Goal: Information Seeking & Learning: Understand process/instructions

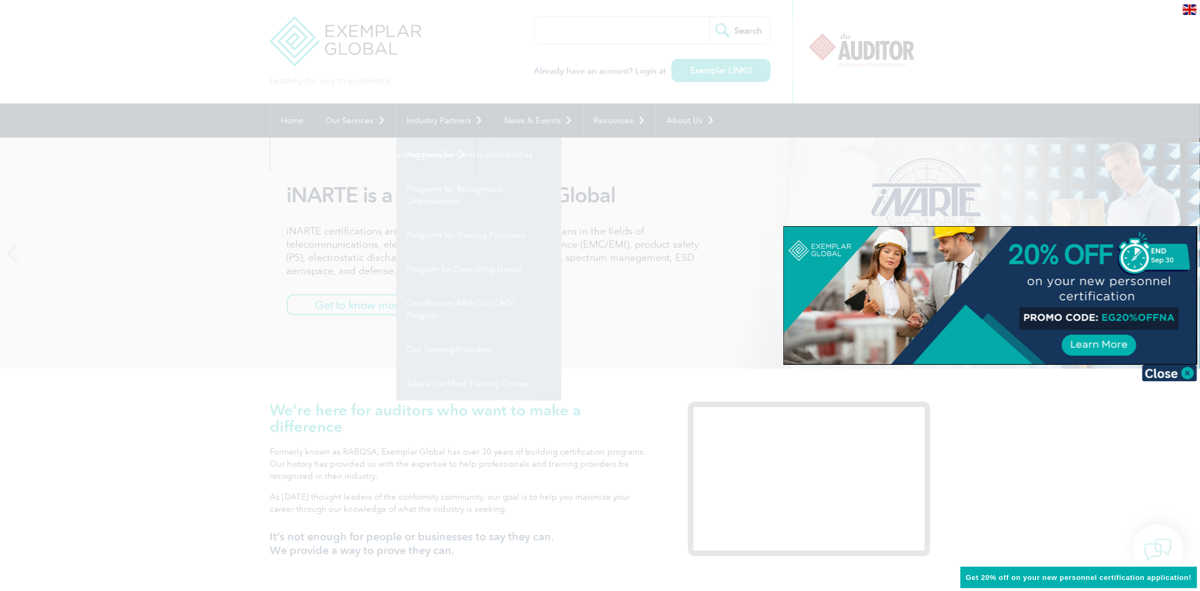
click at [1034, 484] on div at bounding box center [600, 295] width 1200 height 591
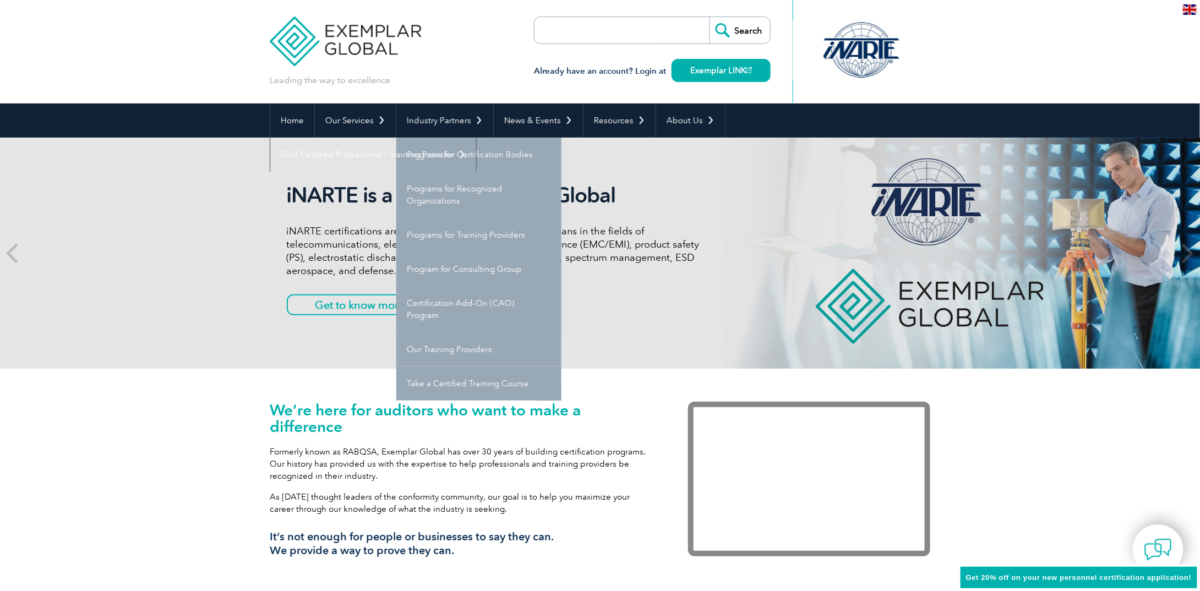
click at [354, 480] on p "Formerly known as RABQSA, Exemplar Global has over 30 years of building certifi…" at bounding box center [462, 464] width 385 height 36
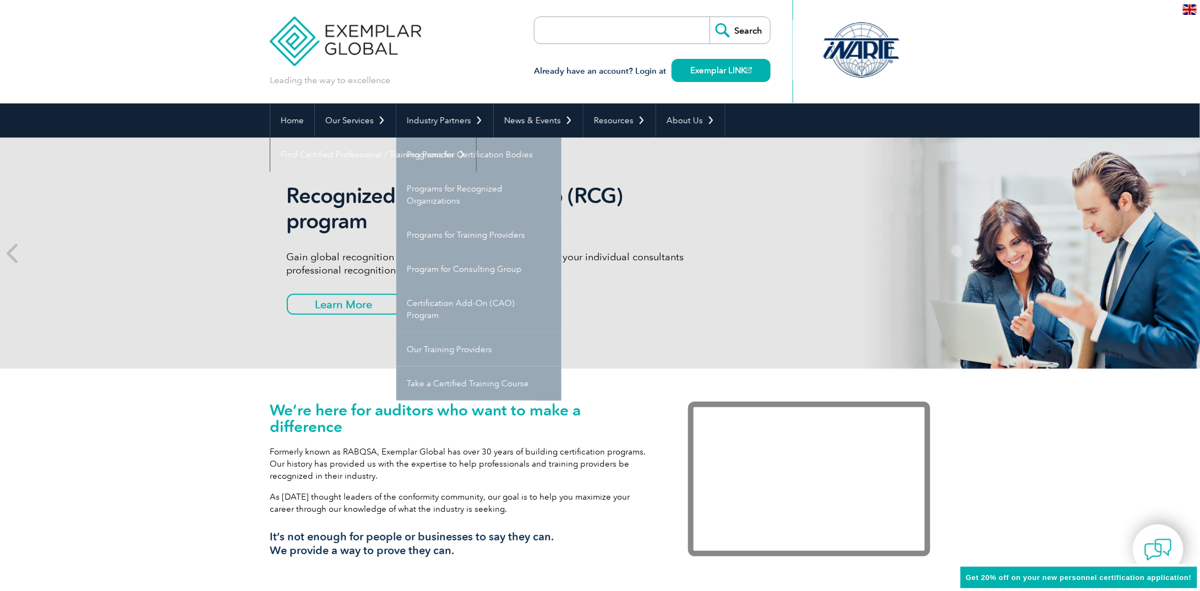
click at [161, 458] on div "We’re here for auditors who want to make a difference Formerly known as RABQSA,…" at bounding box center [600, 487] width 1200 height 236
click at [190, 224] on div "Recognized Consulting Group (RCG) program Gain global recognition in the compli…" at bounding box center [600, 253] width 1201 height 231
click at [161, 439] on div "We’re here for auditors who want to make a difference Formerly known as RABQSA,…" at bounding box center [600, 487] width 1200 height 236
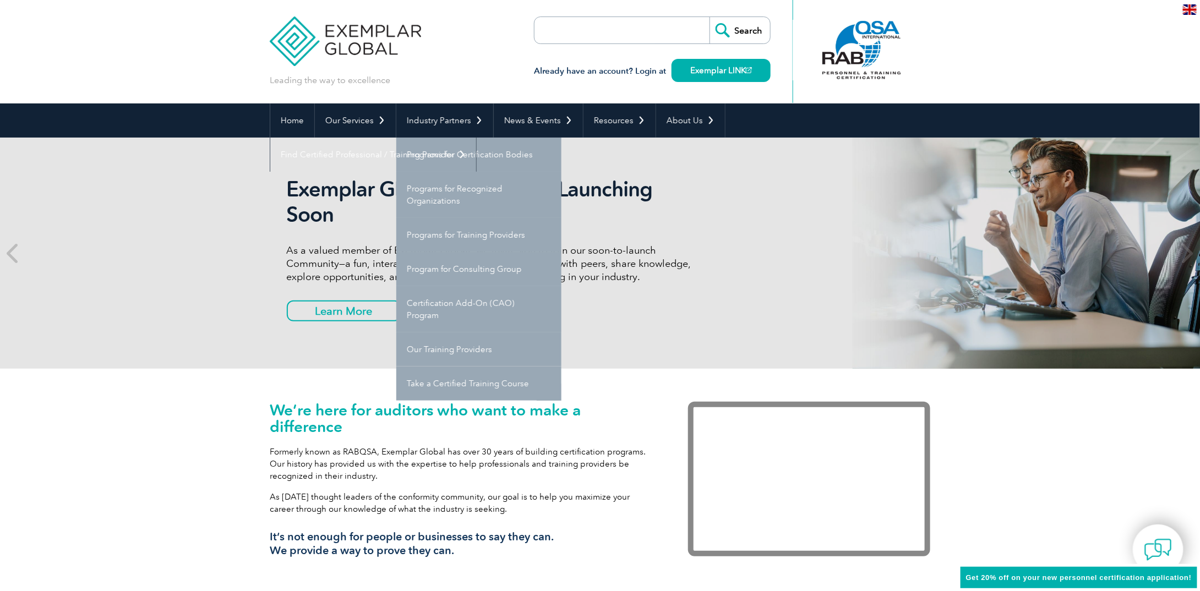
click at [447, 382] on link "Take a Certified Training Course" at bounding box center [478, 384] width 165 height 34
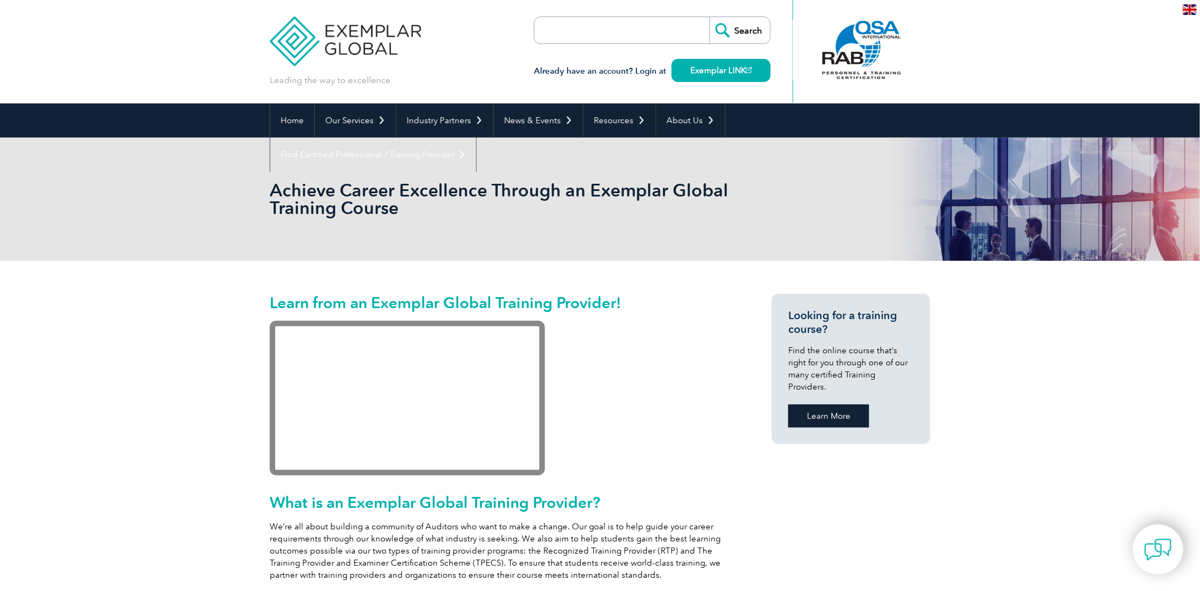
click at [808, 405] on link "Learn More" at bounding box center [828, 416] width 81 height 23
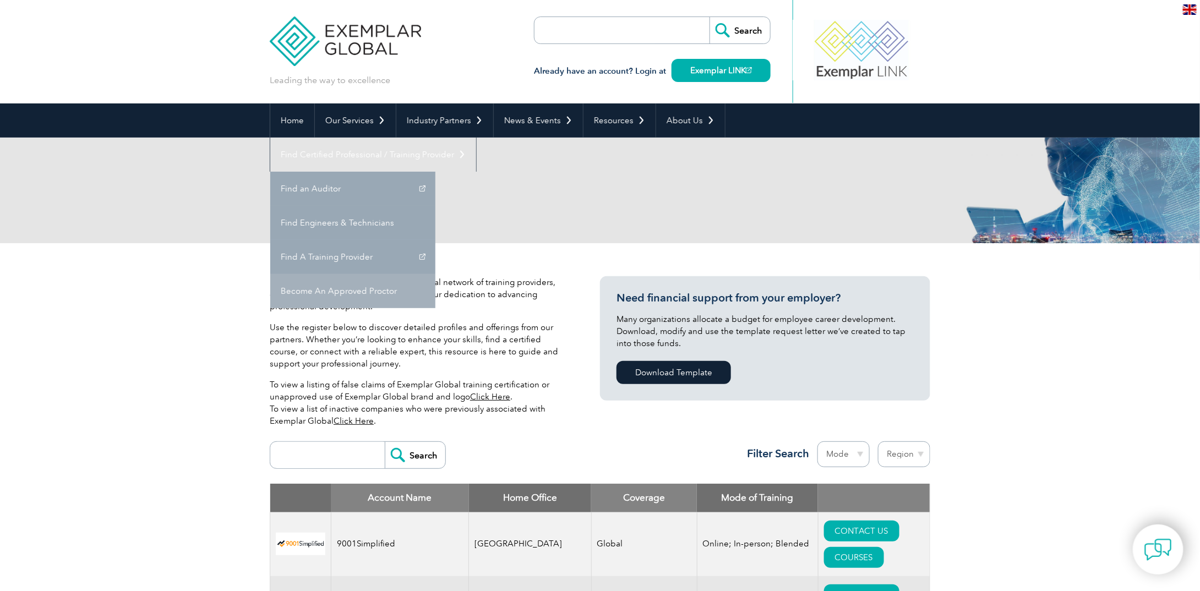
click at [435, 274] on link "Become An Approved Proctor" at bounding box center [352, 291] width 165 height 34
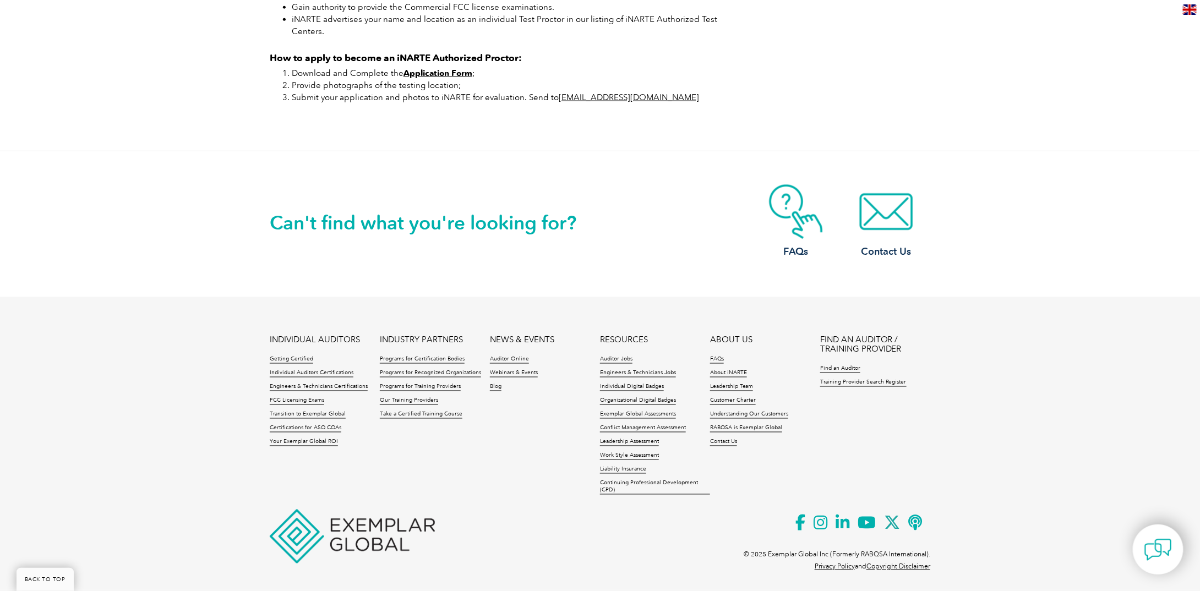
scroll to position [749, 0]
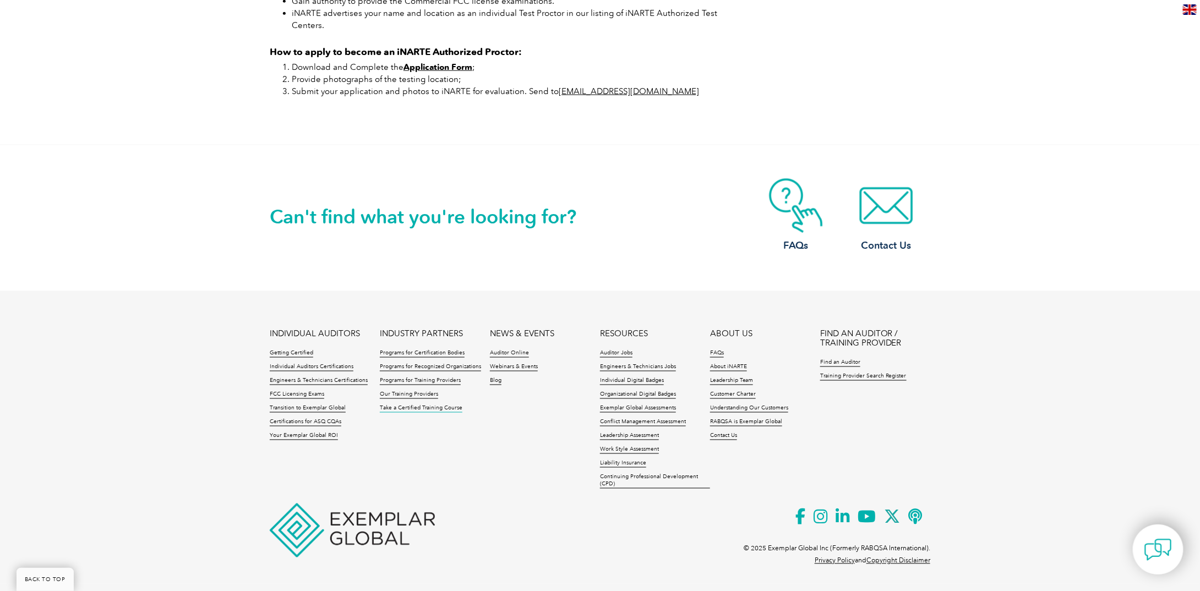
click at [416, 413] on link "Take a Certified Training Course" at bounding box center [421, 409] width 83 height 8
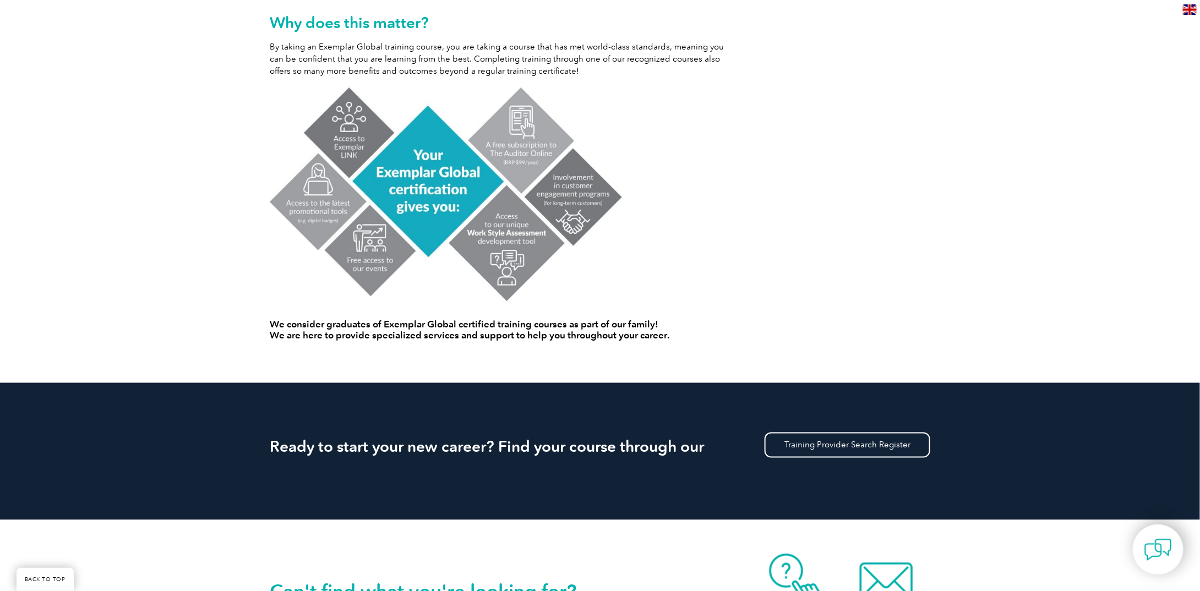
scroll to position [771, 0]
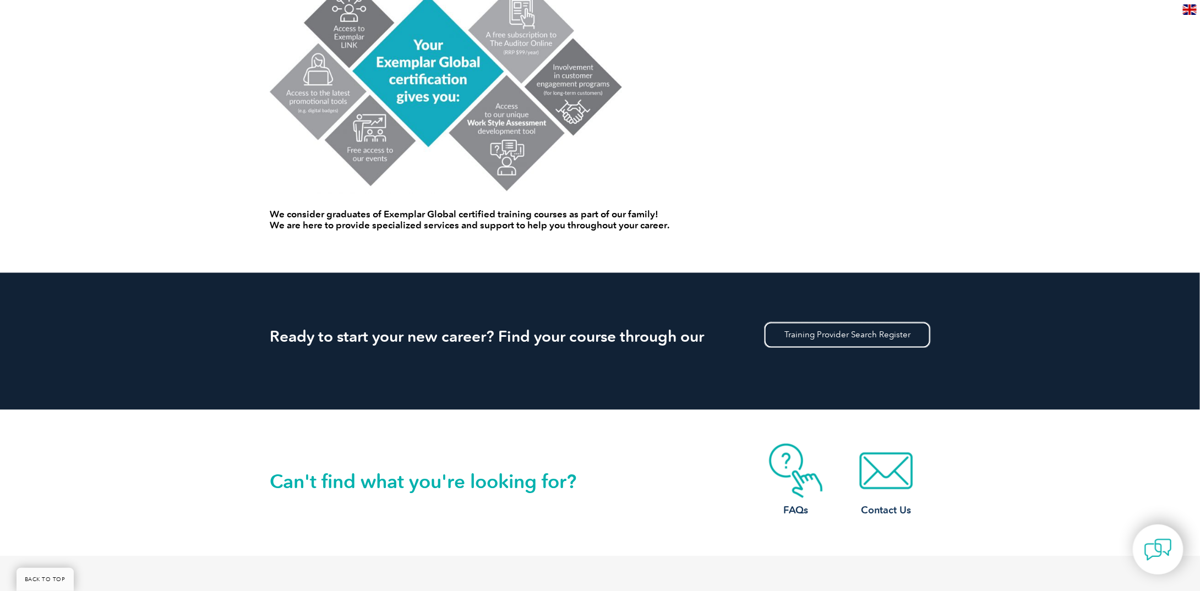
click at [884, 337] on link "Training Provider Search Register" at bounding box center [848, 335] width 166 height 25
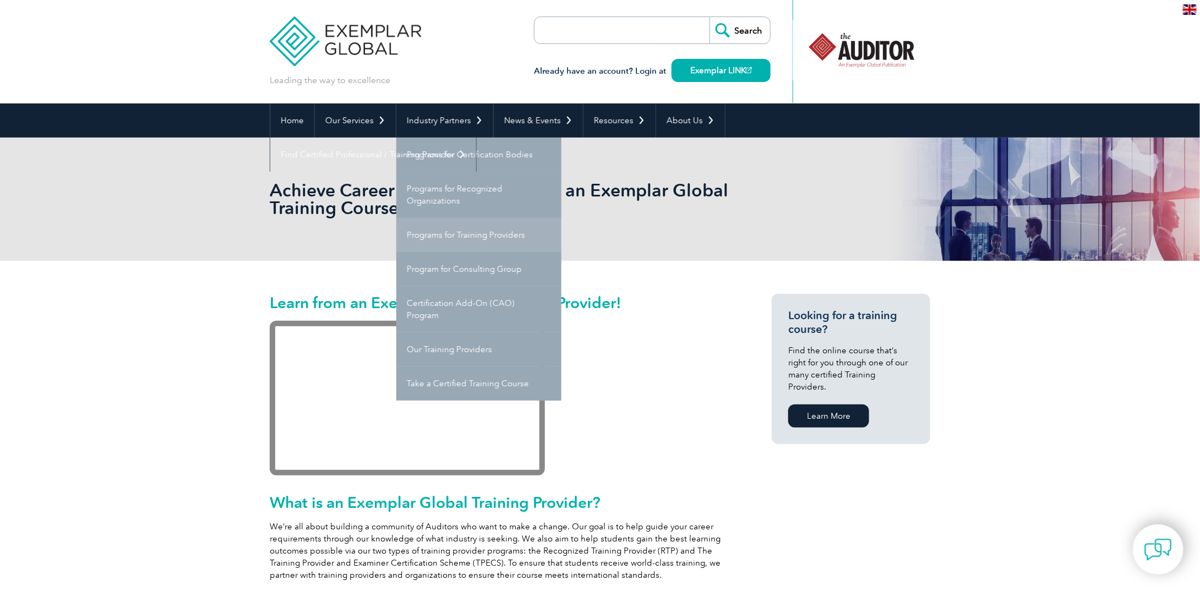
click at [472, 237] on link "Programs for Training Providers" at bounding box center [478, 235] width 165 height 34
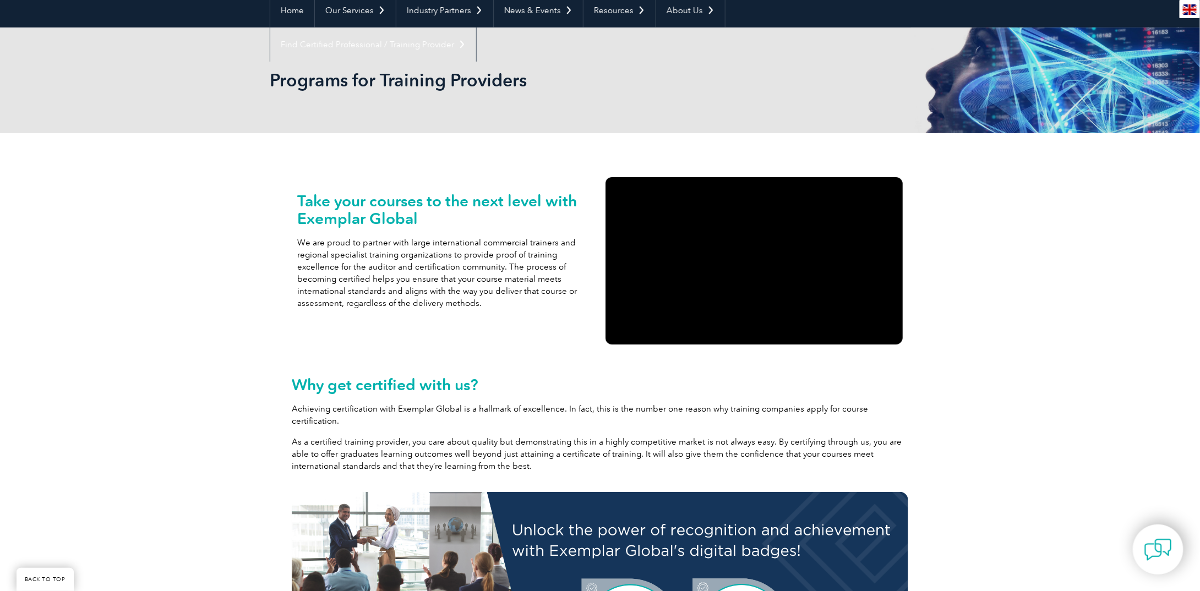
scroll to position [220, 0]
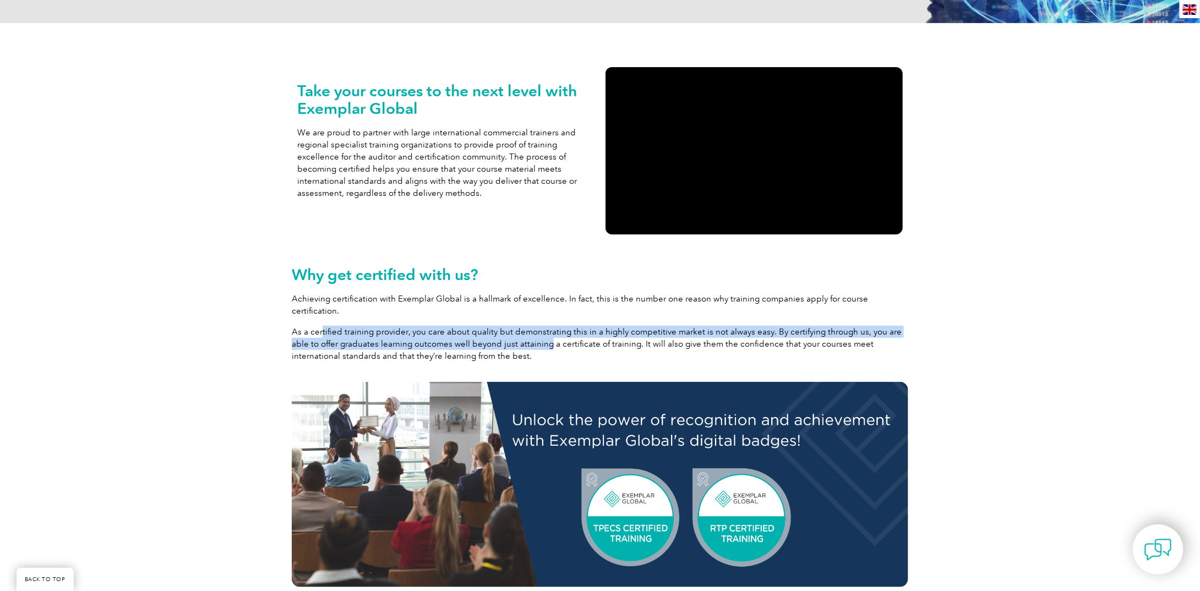
drag, startPoint x: 320, startPoint y: 323, endPoint x: 527, endPoint y: 326, distance: 207.0
click at [527, 326] on p "As a certified training provider, you care about quality but demonstrating this…" at bounding box center [600, 344] width 617 height 36
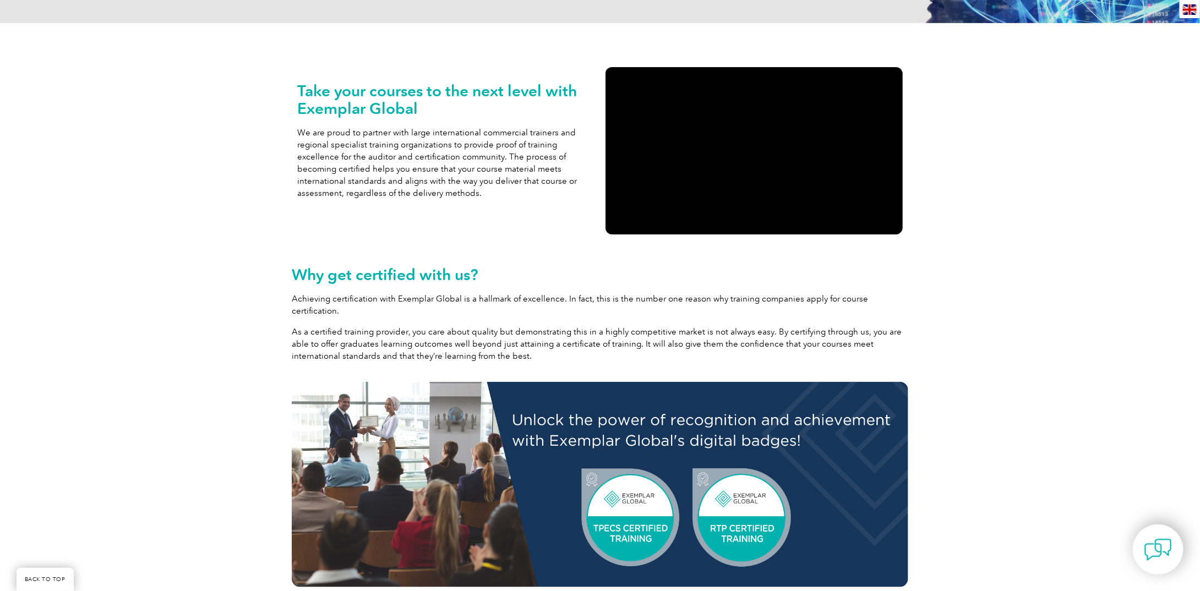
click at [492, 356] on div "Why get certified with us? Achieving certification with Exemplar Global is a ha…" at bounding box center [600, 311] width 617 height 120
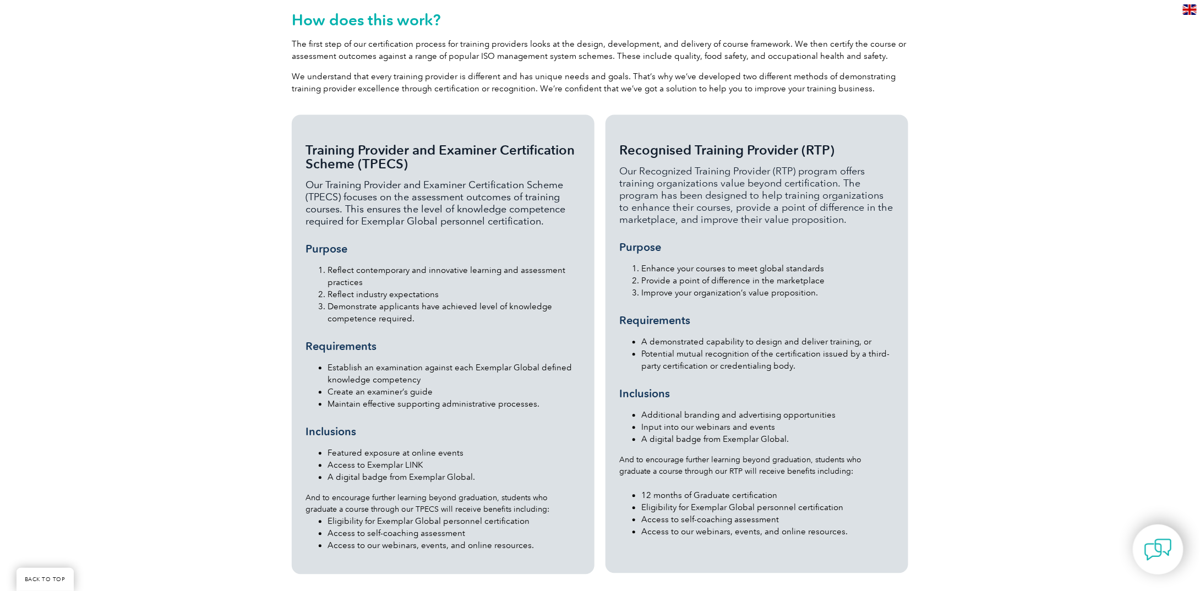
scroll to position [991, 0]
drag, startPoint x: 669, startPoint y: 443, endPoint x: 807, endPoint y: 445, distance: 137.1
click at [807, 445] on div "Recognised Training Provider (RTP) Our Recognized Training Provider (RTP) progr…" at bounding box center [756, 339] width 275 height 395
click at [704, 476] on ul "12 months of Graduate certification Eligibility for Exemplar Global personnel c…" at bounding box center [756, 506] width 275 height 61
click at [745, 488] on li "12 months of Graduate certification" at bounding box center [767, 494] width 253 height 12
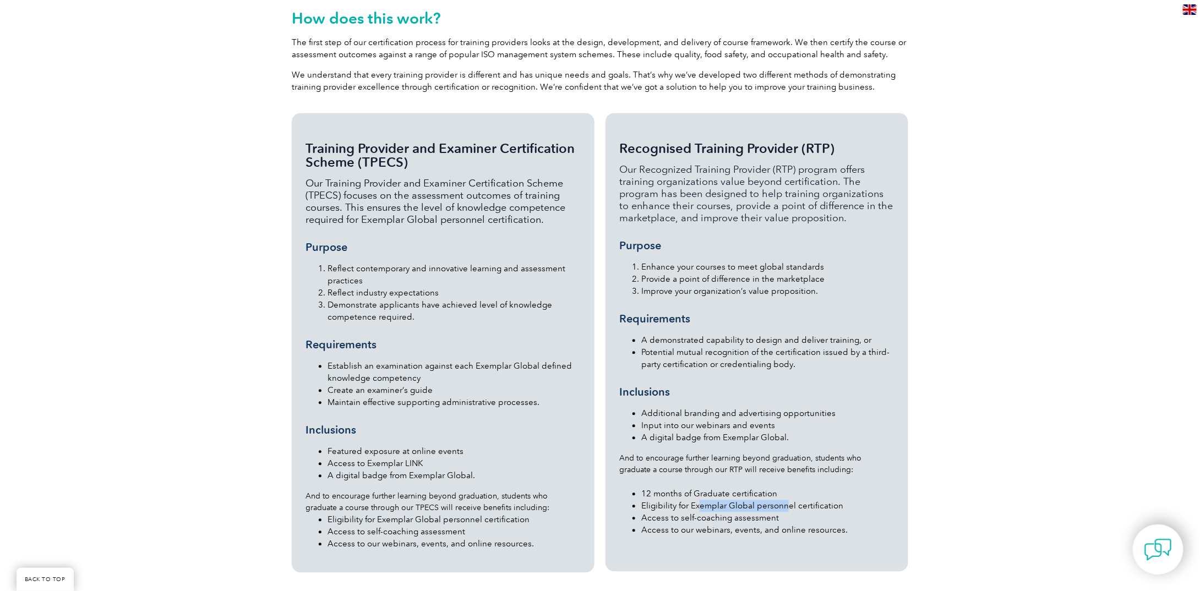
drag, startPoint x: 697, startPoint y: 481, endPoint x: 788, endPoint y: 478, distance: 91.4
click at [788, 500] on li "Eligibility for Exemplar Global personnel certification" at bounding box center [767, 506] width 253 height 12
drag, startPoint x: 714, startPoint y: 494, endPoint x: 738, endPoint y: 492, distance: 23.8
click at [738, 513] on li "Access to self-coaching assessment" at bounding box center [767, 519] width 253 height 12
click at [717, 525] on li "Access to our webinars, events, and online resources." at bounding box center [767, 531] width 253 height 12
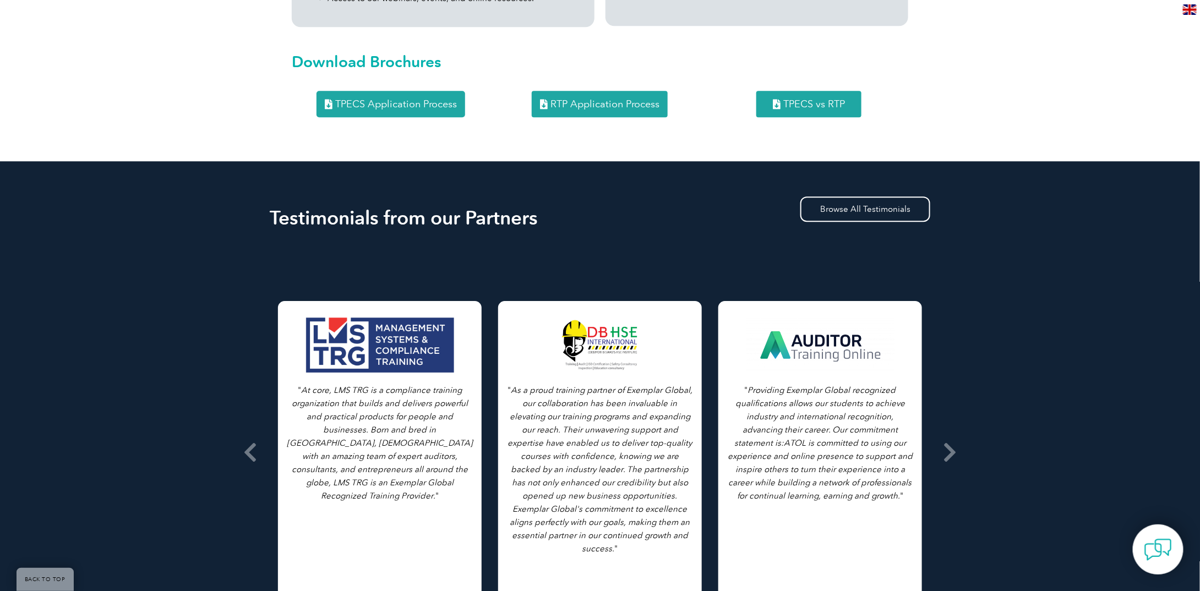
scroll to position [1542, 0]
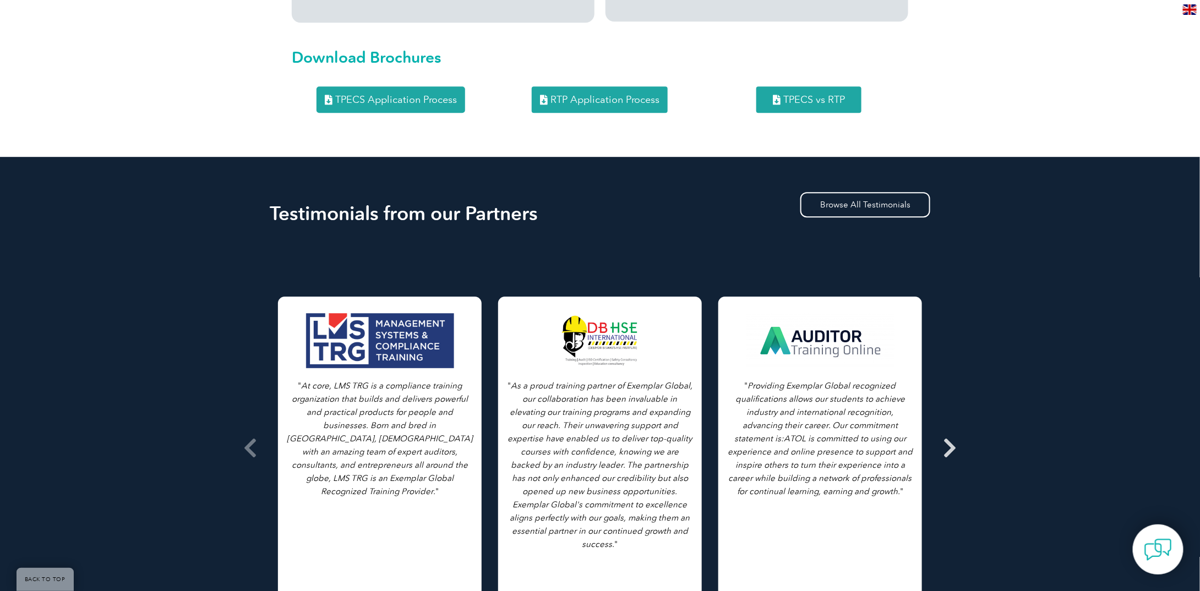
click at [952, 448] on icon at bounding box center [950, 448] width 14 height 0
click at [257, 448] on icon at bounding box center [250, 448] width 14 height 0
click at [252, 448] on icon at bounding box center [250, 448] width 14 height 0
click at [403, 95] on span "TPECS Application Process" at bounding box center [396, 100] width 122 height 10
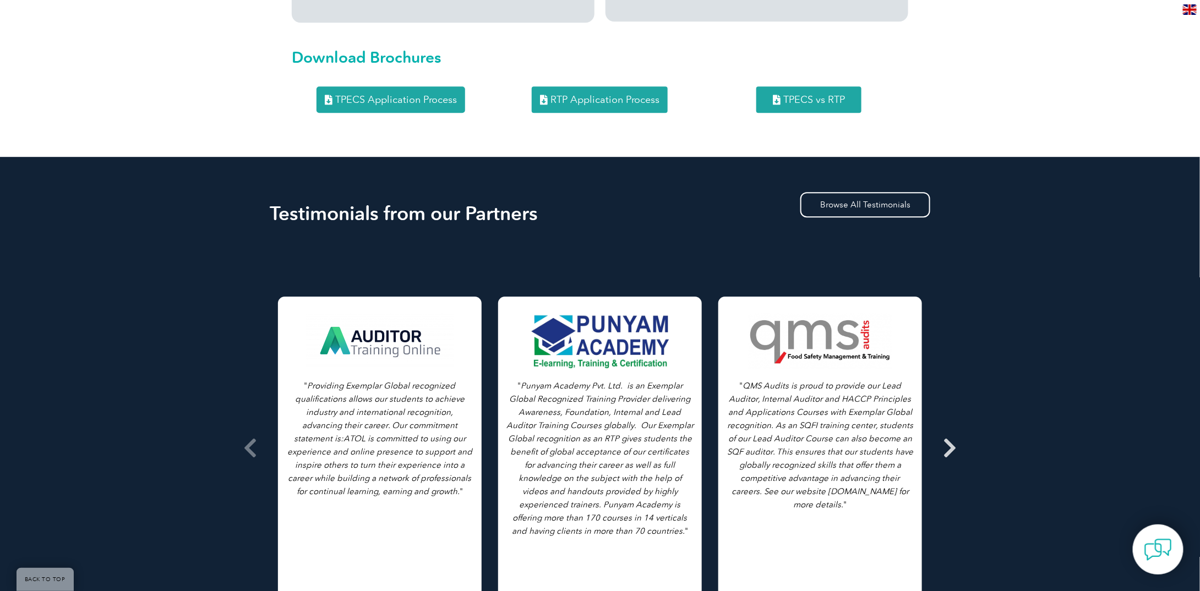
click at [948, 448] on icon at bounding box center [950, 448] width 14 height 0
click at [831, 95] on span "TPECS vs RTP" at bounding box center [814, 100] width 62 height 10
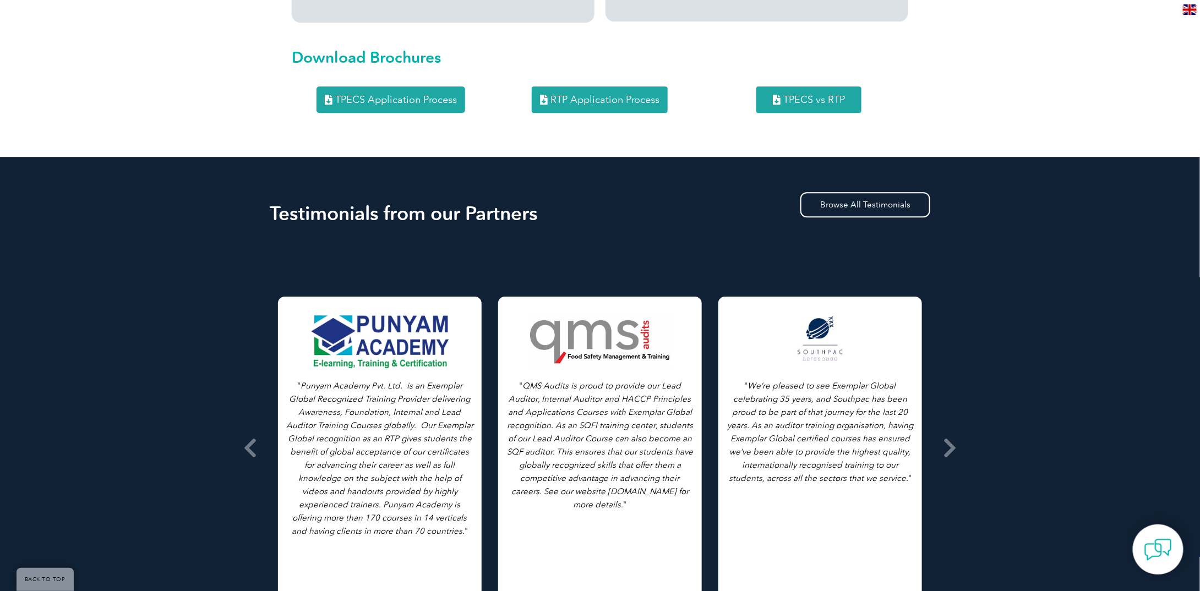
click at [611, 95] on span "RTP Application Process" at bounding box center [605, 100] width 109 height 10
